Goal: Information Seeking & Learning: Learn about a topic

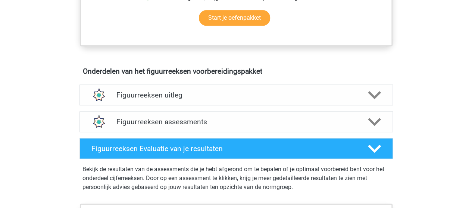
scroll to position [410, 0]
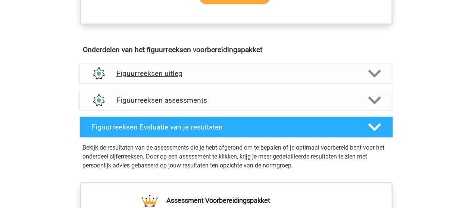
click at [369, 70] on polygon at bounding box center [374, 73] width 13 height 8
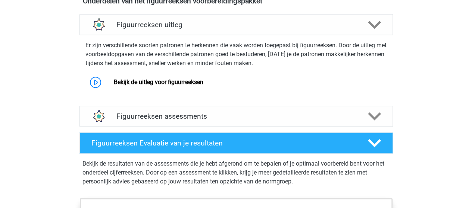
scroll to position [447, 0]
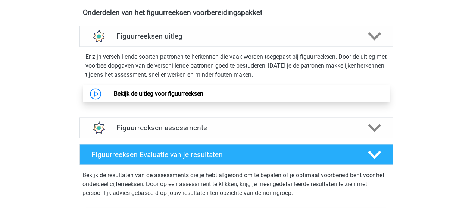
click at [191, 97] on link "Bekijk de uitleg voor figuurreeksen" at bounding box center [158, 93] width 89 height 7
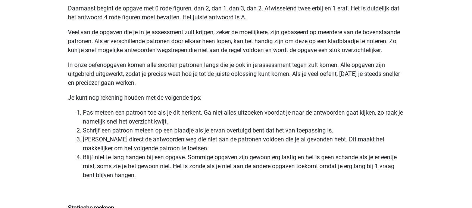
scroll to position [1603, 0]
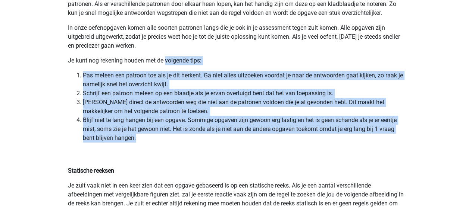
drag, startPoint x: 165, startPoint y: 62, endPoint x: 193, endPoint y: 135, distance: 77.5
copy div "volgende tips: Pas meteen een patroon toe als je dit herkent. Ga niet alles uit…"
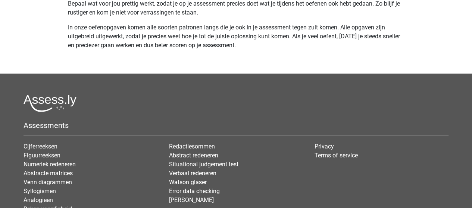
scroll to position [2386, 0]
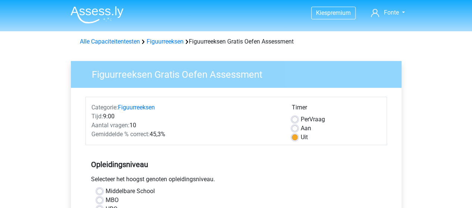
click at [297, 128] on div "Aan" at bounding box center [336, 128] width 89 height 9
click at [300, 129] on label "Aan" at bounding box center [305, 128] width 10 height 9
click at [295, 129] on input "Aan" at bounding box center [295, 127] width 6 height 7
radio input "true"
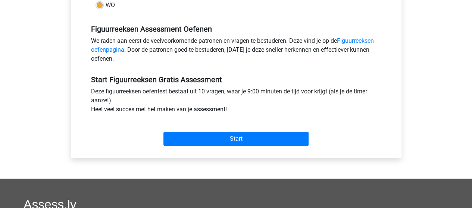
scroll to position [224, 0]
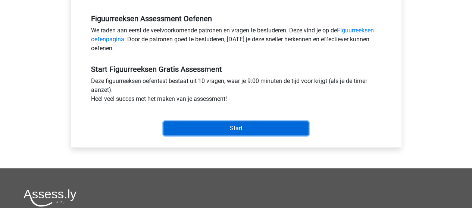
click at [234, 130] on input "Start" at bounding box center [235, 129] width 145 height 14
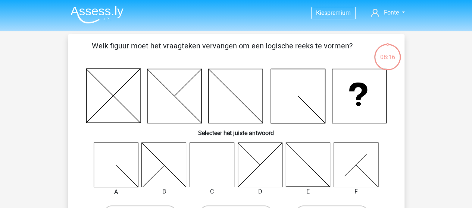
click at [213, 167] on icon at bounding box center [211, 165] width 44 height 44
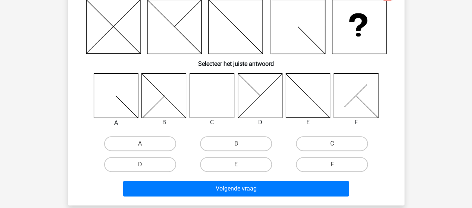
scroll to position [75, 0]
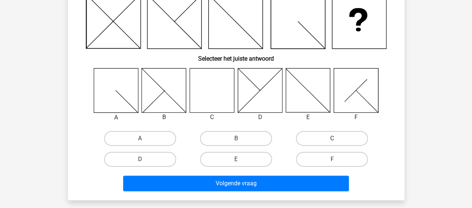
click at [314, 138] on label "C" at bounding box center [332, 138] width 72 height 15
click at [332, 139] on input "C" at bounding box center [334, 141] width 5 height 5
radio input "true"
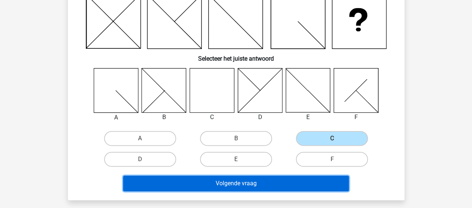
click at [237, 184] on button "Volgende vraag" at bounding box center [236, 184] width 226 height 16
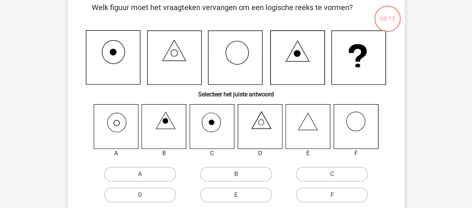
scroll to position [34, 0]
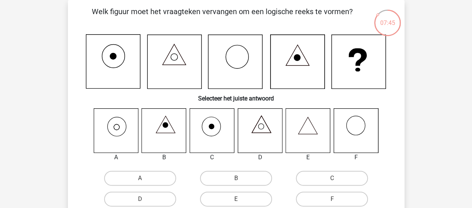
click at [108, 133] on icon at bounding box center [116, 130] width 44 height 44
click at [132, 182] on label "A" at bounding box center [140, 178] width 72 height 15
click at [140, 182] on input "A" at bounding box center [142, 181] width 5 height 5
radio input "true"
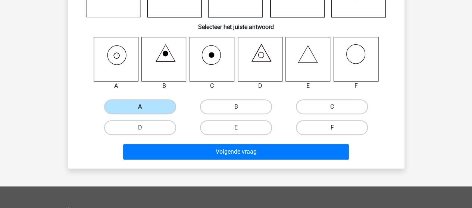
scroll to position [146, 0]
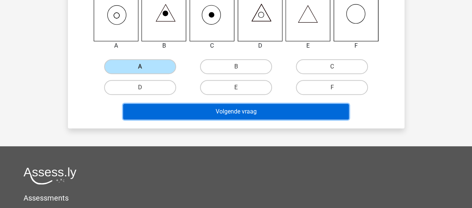
click at [219, 110] on button "Volgende vraag" at bounding box center [236, 112] width 226 height 16
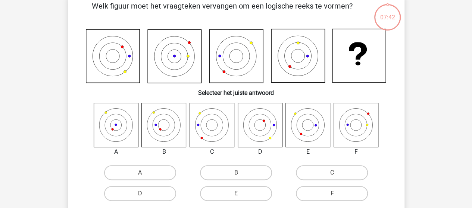
scroll to position [34, 0]
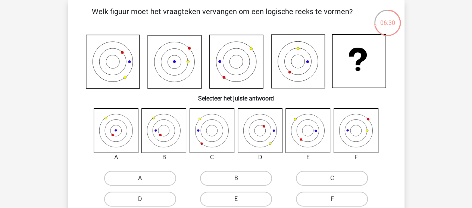
click at [163, 138] on icon at bounding box center [164, 130] width 44 height 44
click at [150, 128] on icon at bounding box center [164, 130] width 44 height 44
click at [231, 179] on label "B" at bounding box center [236, 178] width 72 height 15
click at [236, 179] on input "B" at bounding box center [238, 181] width 5 height 5
radio input "true"
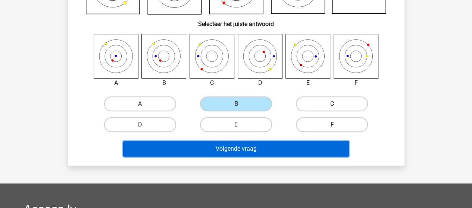
click at [227, 149] on button "Volgende vraag" at bounding box center [236, 149] width 226 height 16
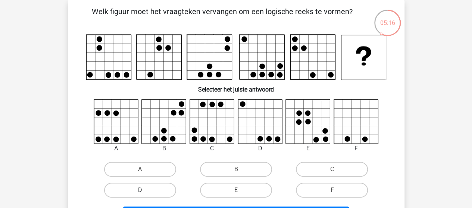
click at [154, 188] on label "D" at bounding box center [140, 190] width 72 height 15
click at [145, 190] on input "D" at bounding box center [142, 192] width 5 height 5
radio input "true"
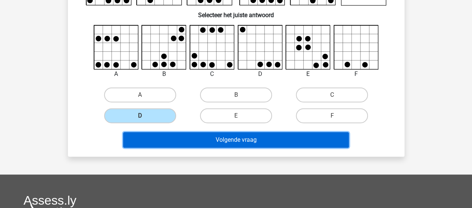
click at [226, 139] on button "Volgende vraag" at bounding box center [236, 140] width 226 height 16
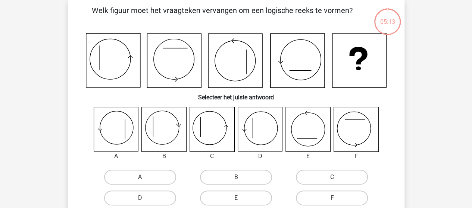
scroll to position [34, 0]
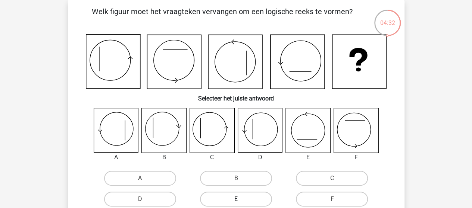
click at [232, 198] on label "E" at bounding box center [236, 199] width 72 height 15
click at [236, 199] on input "E" at bounding box center [238, 201] width 5 height 5
radio input "true"
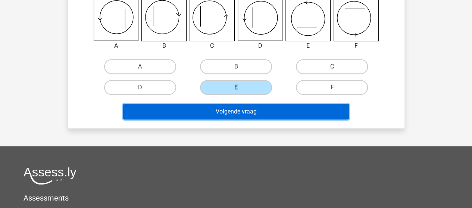
click at [251, 116] on button "Volgende vraag" at bounding box center [236, 112] width 226 height 16
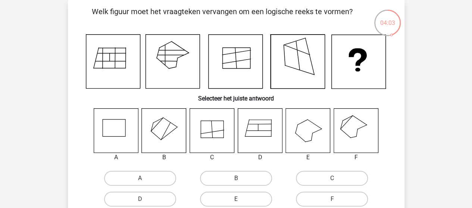
click at [355, 134] on icon at bounding box center [355, 130] width 44 height 44
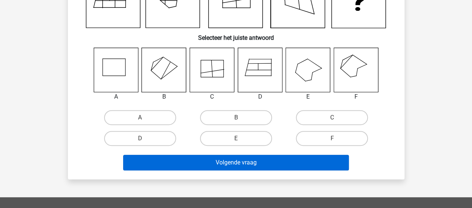
scroll to position [109, 0]
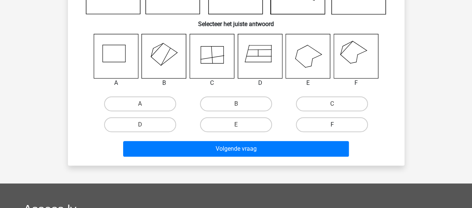
click at [330, 121] on label "F" at bounding box center [332, 124] width 72 height 15
click at [332, 125] on input "F" at bounding box center [334, 127] width 5 height 5
radio input "true"
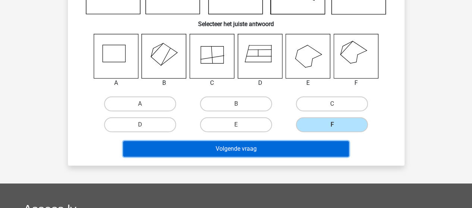
click at [267, 145] on button "Volgende vraag" at bounding box center [236, 149] width 226 height 16
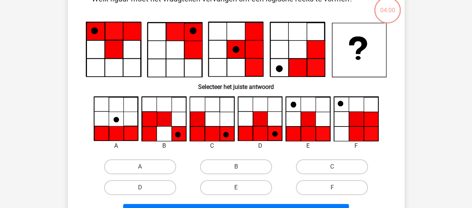
scroll to position [34, 0]
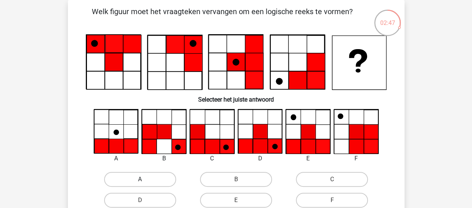
click at [158, 174] on label "A" at bounding box center [140, 179] width 72 height 15
click at [145, 180] on input "A" at bounding box center [142, 182] width 5 height 5
radio input "true"
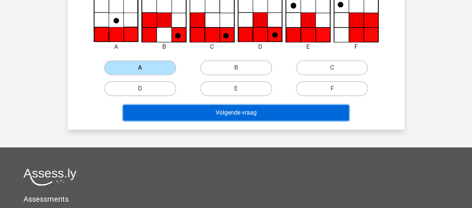
click at [230, 117] on button "Volgende vraag" at bounding box center [236, 113] width 226 height 16
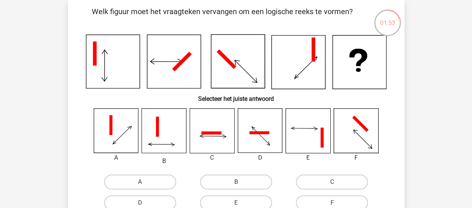
scroll to position [72, 0]
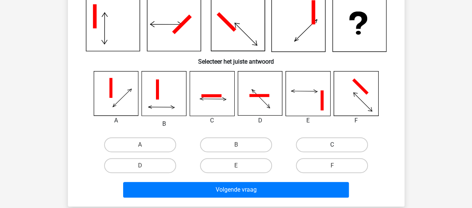
click at [312, 147] on label "C" at bounding box center [332, 145] width 72 height 15
click at [332, 147] on input "C" at bounding box center [334, 147] width 5 height 5
radio input "true"
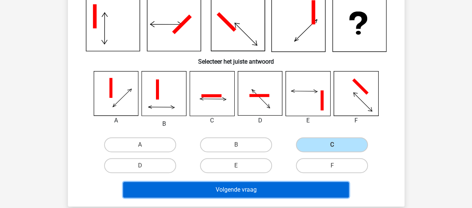
click at [255, 191] on button "Volgende vraag" at bounding box center [236, 190] width 226 height 16
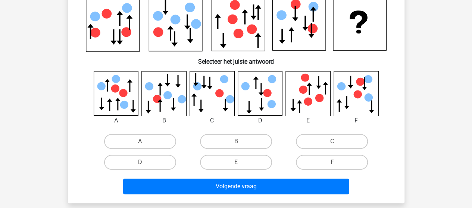
scroll to position [34, 0]
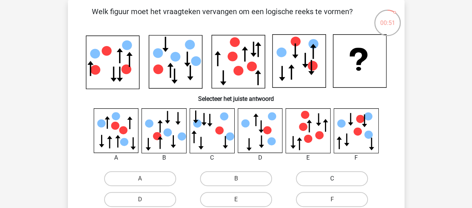
click at [344, 178] on label "C" at bounding box center [332, 178] width 72 height 15
click at [337, 179] on input "C" at bounding box center [334, 181] width 5 height 5
radio input "true"
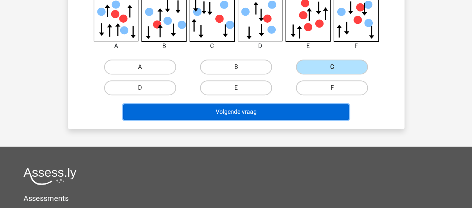
click at [260, 114] on button "Volgende vraag" at bounding box center [236, 112] width 226 height 16
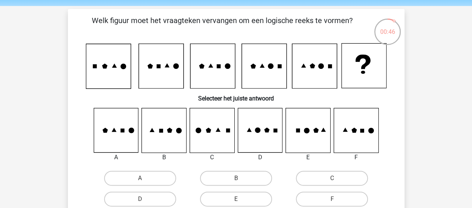
scroll to position [37, 0]
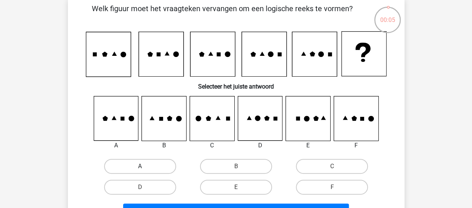
click at [158, 169] on label "A" at bounding box center [140, 166] width 72 height 15
click at [145, 169] on input "A" at bounding box center [142, 169] width 5 height 5
radio input "true"
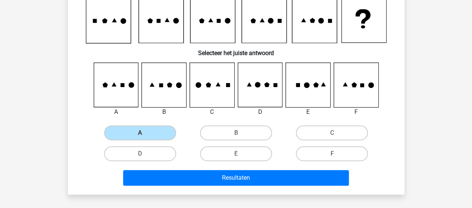
scroll to position [112, 0]
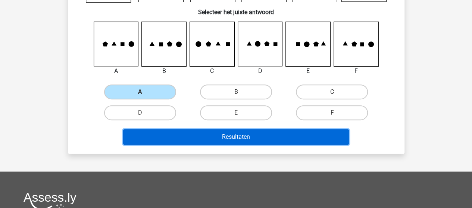
click at [205, 138] on button "Resultaten" at bounding box center [236, 137] width 226 height 16
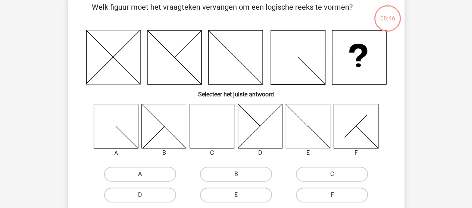
scroll to position [112, 0]
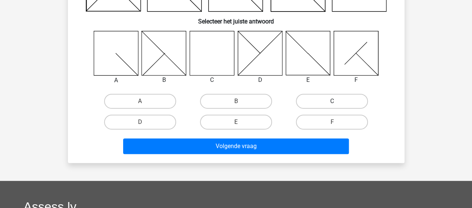
click at [346, 99] on label "C" at bounding box center [332, 101] width 72 height 15
click at [337, 101] on input "C" at bounding box center [334, 103] width 5 height 5
radio input "true"
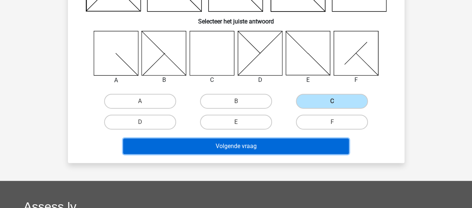
click at [223, 148] on button "Volgende vraag" at bounding box center [236, 147] width 226 height 16
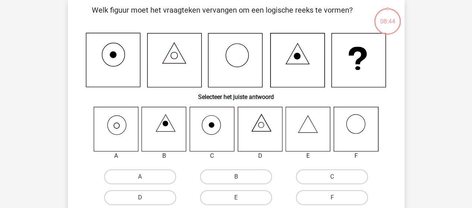
scroll to position [34, 0]
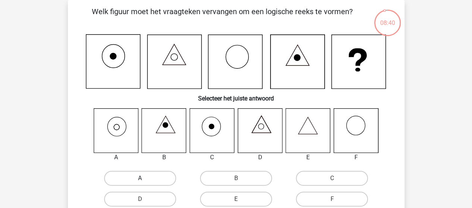
click at [132, 181] on label "A" at bounding box center [140, 178] width 72 height 15
click at [140, 181] on input "A" at bounding box center [142, 181] width 5 height 5
radio input "true"
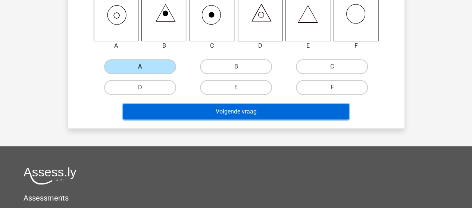
click at [220, 111] on button "Volgende vraag" at bounding box center [236, 112] width 226 height 16
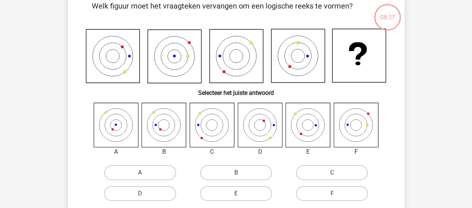
scroll to position [34, 0]
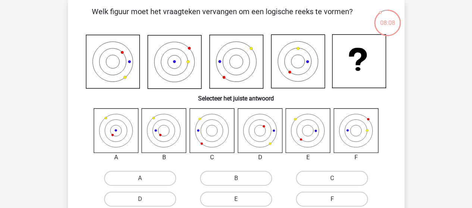
click at [326, 204] on label "F" at bounding box center [332, 199] width 72 height 15
click at [332, 204] on input "F" at bounding box center [334, 201] width 5 height 5
radio input "true"
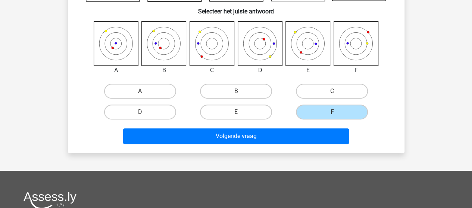
scroll to position [146, 0]
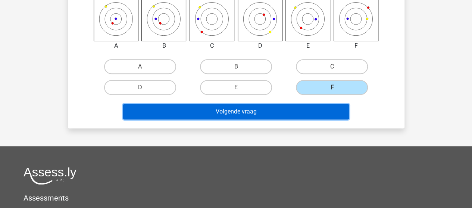
click at [242, 114] on button "Volgende vraag" at bounding box center [236, 112] width 226 height 16
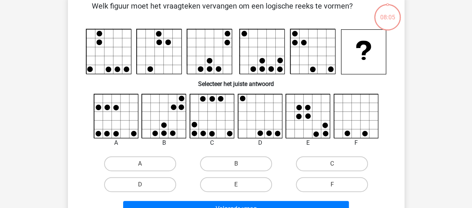
scroll to position [34, 0]
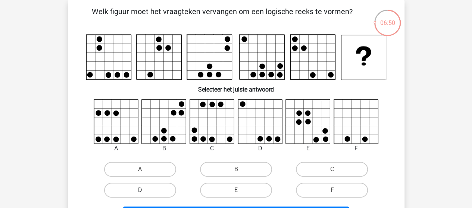
click at [161, 190] on label "D" at bounding box center [140, 190] width 72 height 15
click at [145, 190] on input "D" at bounding box center [142, 192] width 5 height 5
radio input "true"
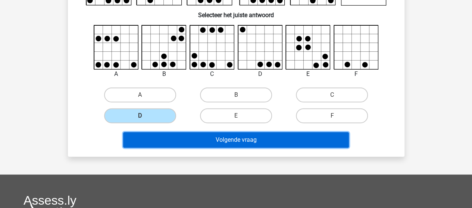
click at [208, 138] on button "Volgende vraag" at bounding box center [236, 140] width 226 height 16
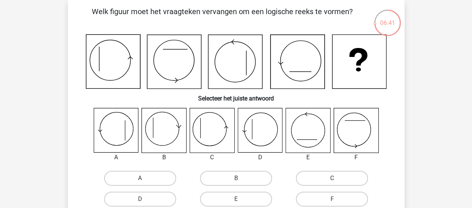
click at [321, 178] on label "C" at bounding box center [332, 178] width 72 height 15
click at [332, 179] on input "C" at bounding box center [334, 181] width 5 height 5
radio input "true"
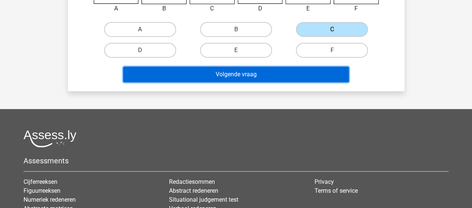
click at [243, 70] on button "Volgende vraag" at bounding box center [236, 75] width 226 height 16
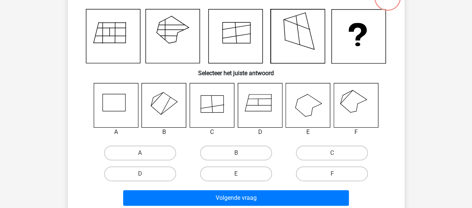
scroll to position [72, 0]
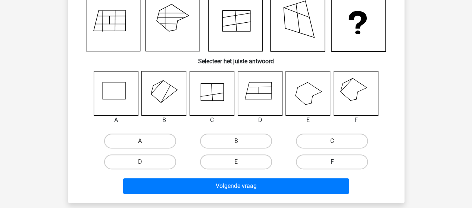
click at [338, 159] on label "F" at bounding box center [332, 162] width 72 height 15
click at [337, 162] on input "F" at bounding box center [334, 164] width 5 height 5
radio input "true"
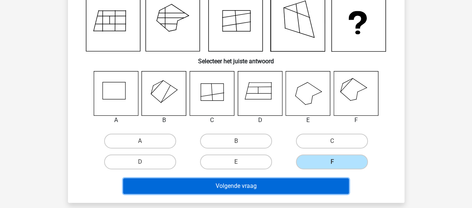
click at [276, 187] on button "Volgende vraag" at bounding box center [236, 187] width 226 height 16
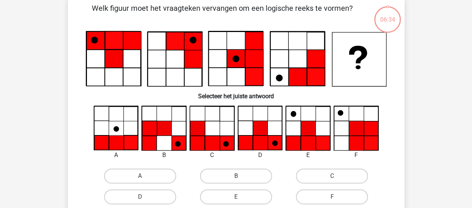
scroll to position [34, 0]
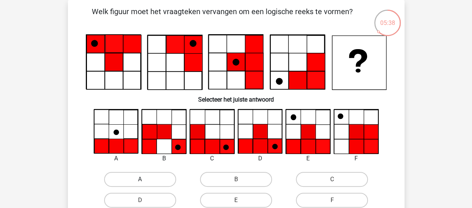
click at [161, 180] on label "A" at bounding box center [140, 179] width 72 height 15
click at [145, 180] on input "A" at bounding box center [142, 182] width 5 height 5
radio input "true"
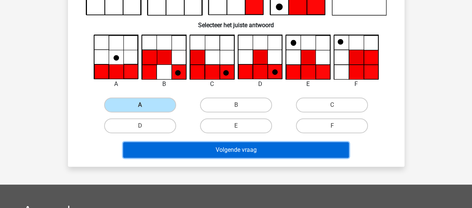
click at [230, 149] on button "Volgende vraag" at bounding box center [236, 150] width 226 height 16
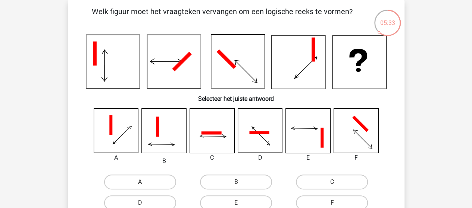
click at [334, 182] on input "C" at bounding box center [334, 184] width 5 height 5
radio input "true"
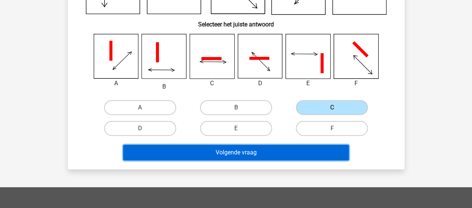
click at [267, 155] on button "Volgende vraag" at bounding box center [236, 153] width 226 height 16
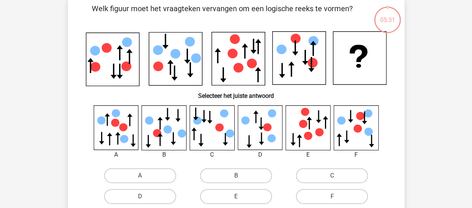
scroll to position [34, 0]
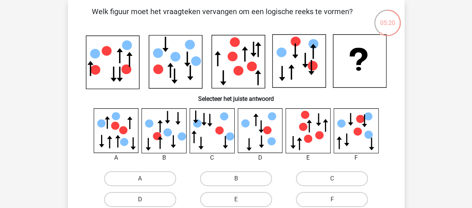
click at [154, 195] on label "D" at bounding box center [140, 199] width 72 height 15
click at [145, 200] on input "D" at bounding box center [142, 202] width 5 height 5
radio input "true"
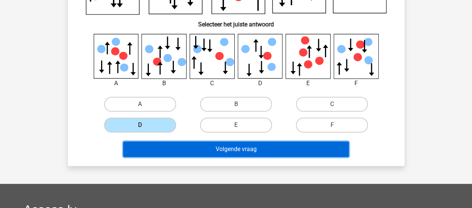
click at [248, 149] on button "Volgende vraag" at bounding box center [236, 150] width 226 height 16
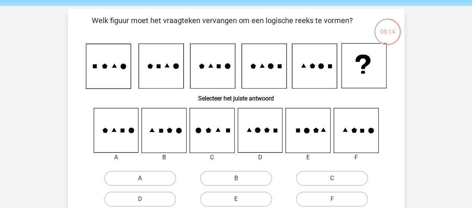
scroll to position [37, 0]
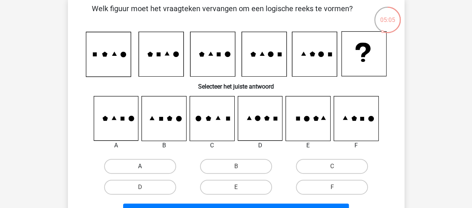
click at [127, 166] on label "A" at bounding box center [140, 166] width 72 height 15
click at [140, 167] on input "A" at bounding box center [142, 169] width 5 height 5
radio input "true"
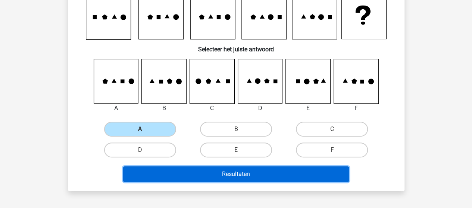
click at [180, 170] on button "Resultaten" at bounding box center [236, 175] width 226 height 16
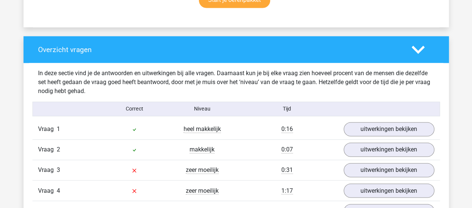
scroll to position [522, 0]
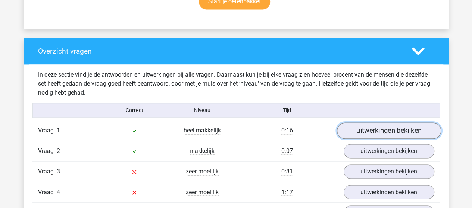
click at [380, 133] on link "uitwerkingen bekijken" at bounding box center [388, 131] width 104 height 16
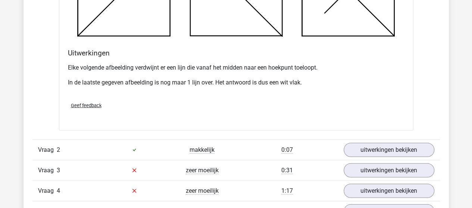
scroll to position [969, 0]
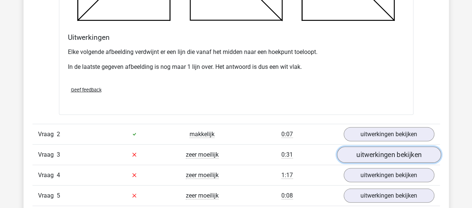
click at [368, 152] on link "uitwerkingen bekijken" at bounding box center [388, 155] width 104 height 16
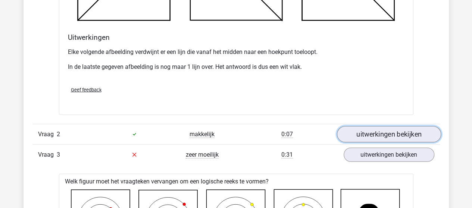
click at [371, 133] on link "uitwerkingen bekijken" at bounding box center [388, 134] width 104 height 16
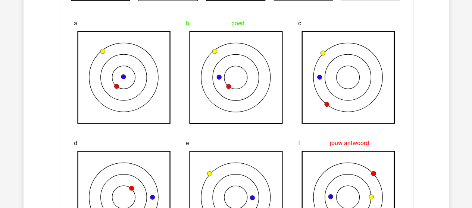
scroll to position [1528, 0]
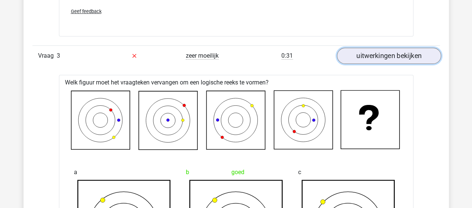
click at [381, 56] on link "uitwerkingen bekijken" at bounding box center [388, 56] width 104 height 16
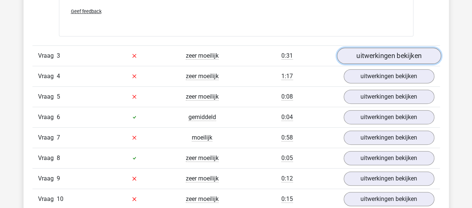
click at [381, 56] on link "uitwerkingen bekijken" at bounding box center [388, 56] width 104 height 16
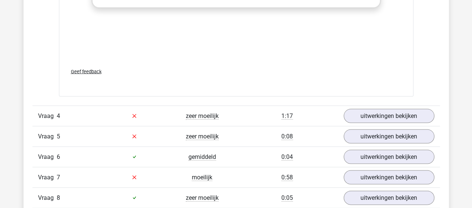
scroll to position [2125, 0]
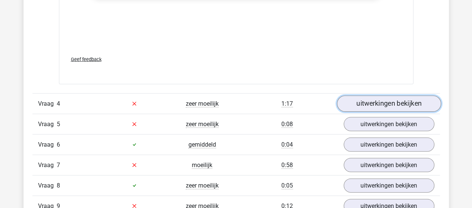
click at [385, 98] on link "uitwerkingen bekijken" at bounding box center [388, 104] width 104 height 16
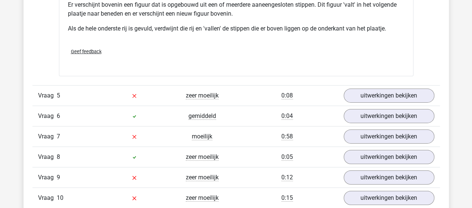
scroll to position [2610, 0]
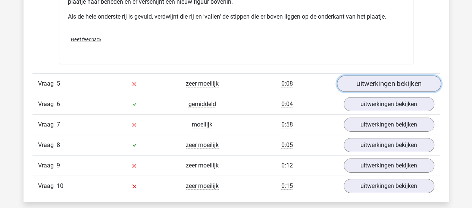
click at [370, 79] on link "uitwerkingen bekijken" at bounding box center [388, 84] width 104 height 16
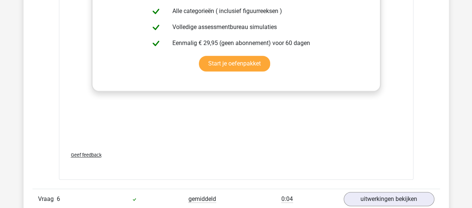
scroll to position [3206, 0]
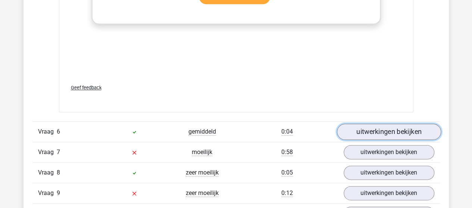
click at [377, 126] on link "uitwerkingen bekijken" at bounding box center [388, 132] width 104 height 16
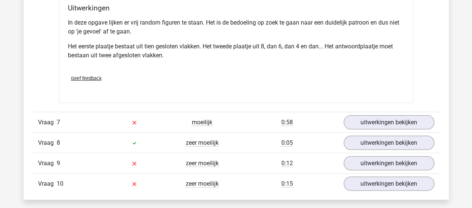
scroll to position [3691, 0]
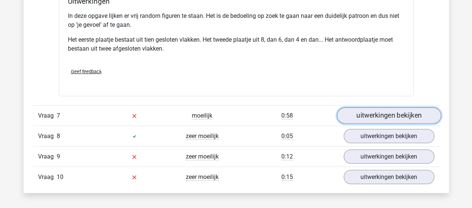
click at [363, 110] on link "uitwerkingen bekijken" at bounding box center [388, 116] width 104 height 16
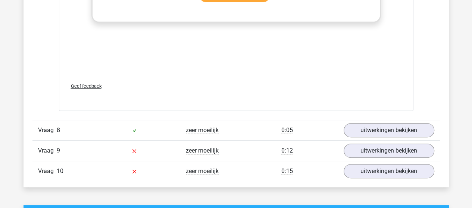
scroll to position [4324, 0]
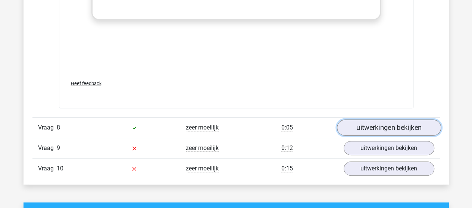
click at [372, 120] on link "uitwerkingen bekijken" at bounding box center [388, 128] width 104 height 16
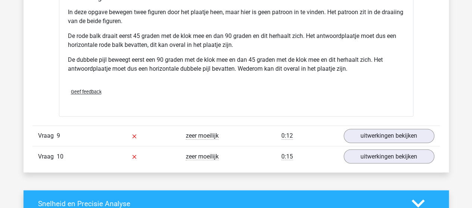
scroll to position [4846, 0]
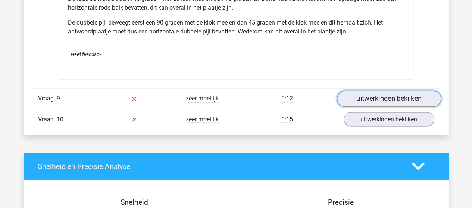
click at [378, 99] on link "uitwerkingen bekijken" at bounding box center [388, 99] width 104 height 16
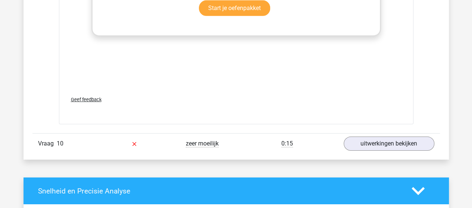
scroll to position [5480, 0]
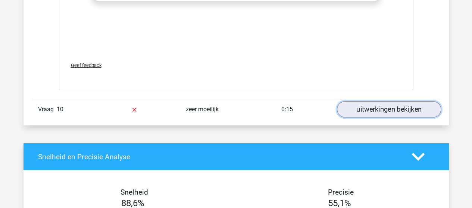
click at [373, 102] on link "uitwerkingen bekijken" at bounding box center [388, 109] width 104 height 16
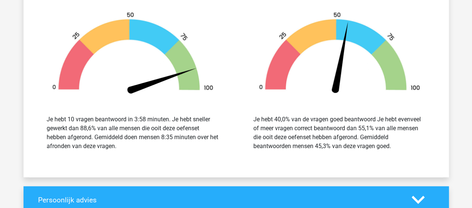
scroll to position [6337, 0]
